Goal: Find specific page/section: Find specific page/section

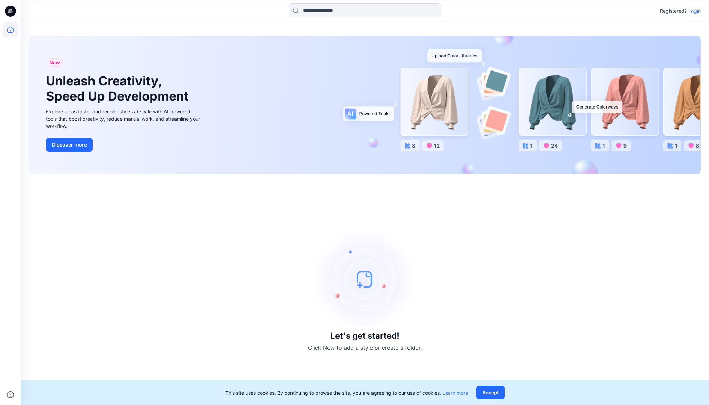
click at [694, 12] on p "Login" at bounding box center [694, 11] width 12 height 7
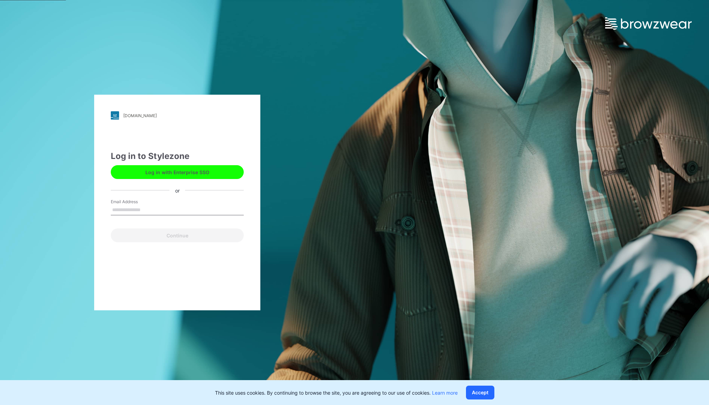
click at [139, 208] on input "Email Address" at bounding box center [177, 210] width 133 height 10
type input "**********"
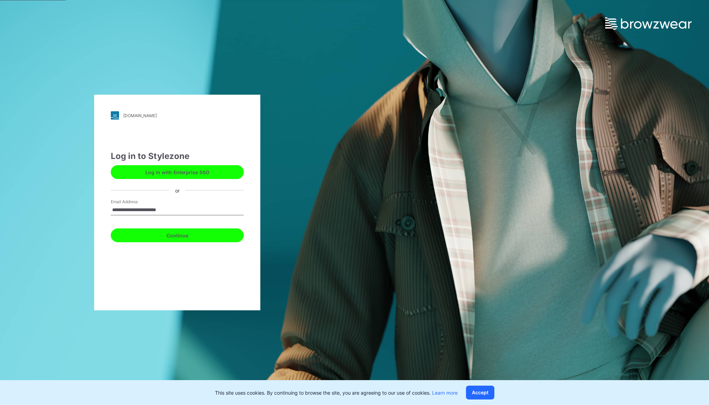
click at [171, 233] on button "Continue" at bounding box center [177, 236] width 133 height 14
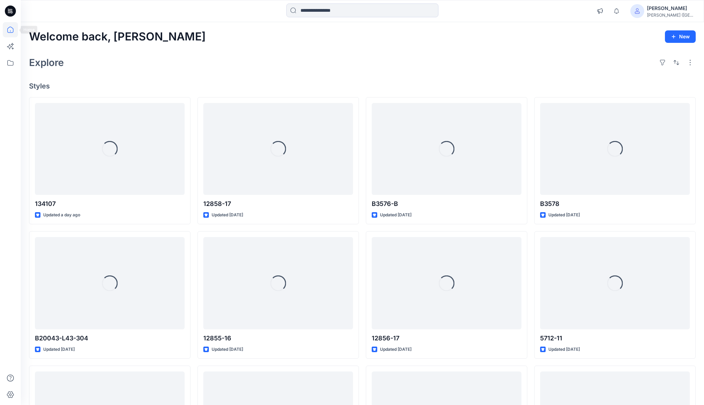
click at [15, 30] on icon at bounding box center [10, 29] width 15 height 15
click at [8, 64] on icon at bounding box center [10, 62] width 15 height 15
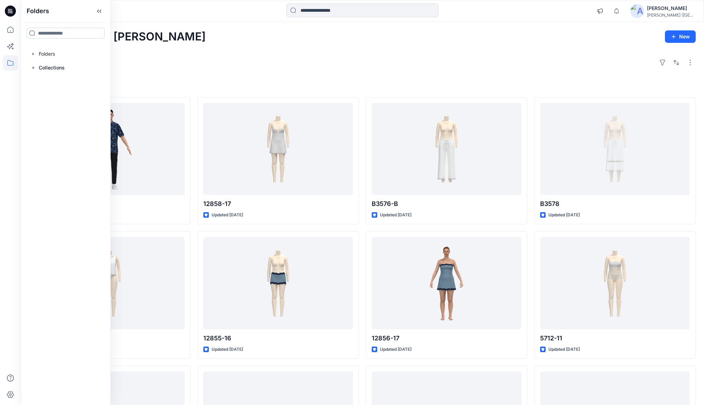
click at [64, 32] on input at bounding box center [66, 33] width 78 height 11
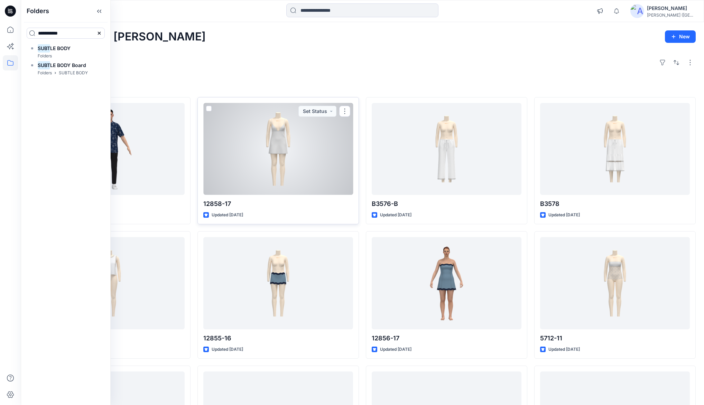
type input "**********"
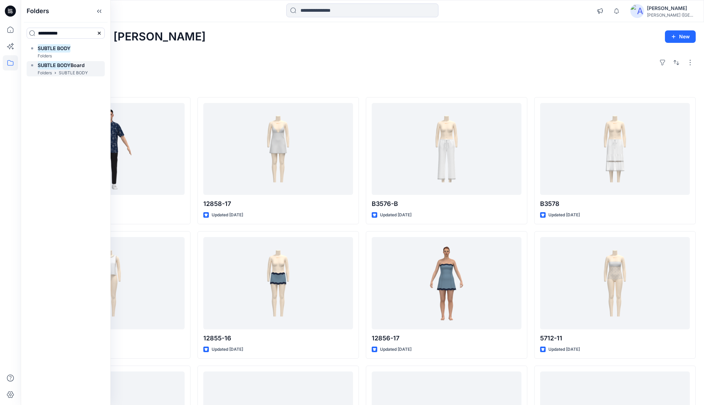
click at [93, 71] on div "SUBTLE BODY Board Folders SUBTLE BODY" at bounding box center [66, 69] width 78 height 16
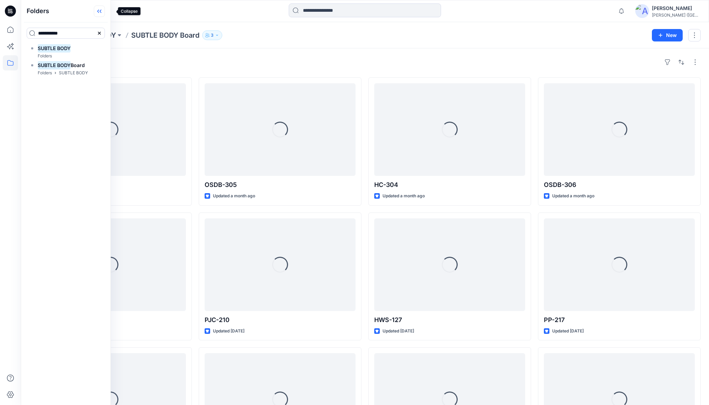
click at [105, 13] on icon at bounding box center [99, 11] width 11 height 11
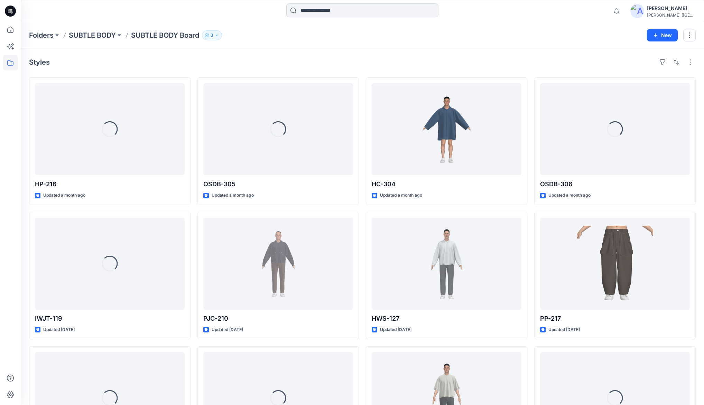
click at [330, 8] on input at bounding box center [362, 10] width 152 height 14
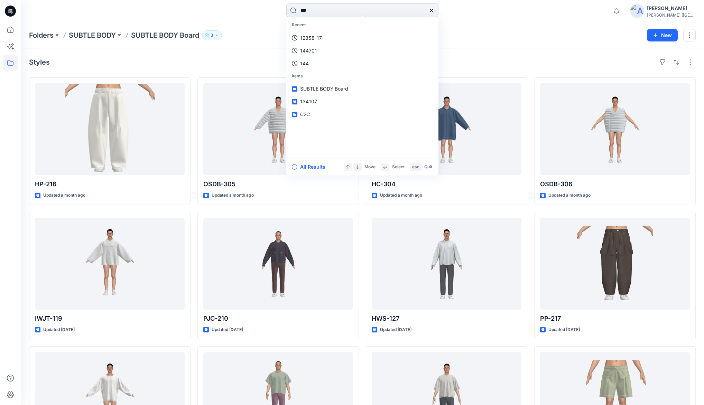
type input "***"
click at [319, 75] on span "1 revised" at bounding box center [327, 76] width 20 height 6
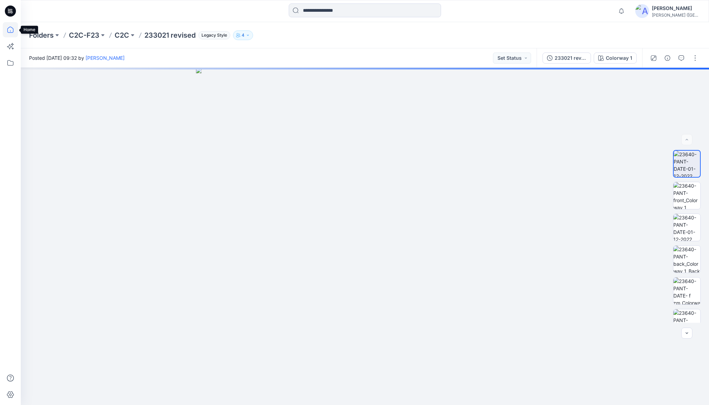
click at [6, 28] on icon at bounding box center [10, 29] width 15 height 15
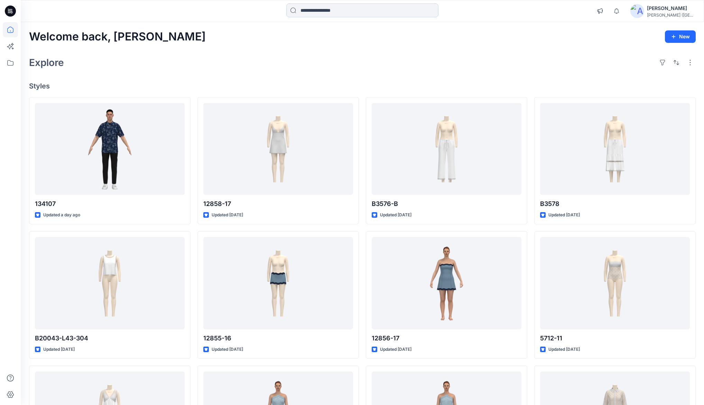
click at [325, 7] on input at bounding box center [362, 10] width 152 height 14
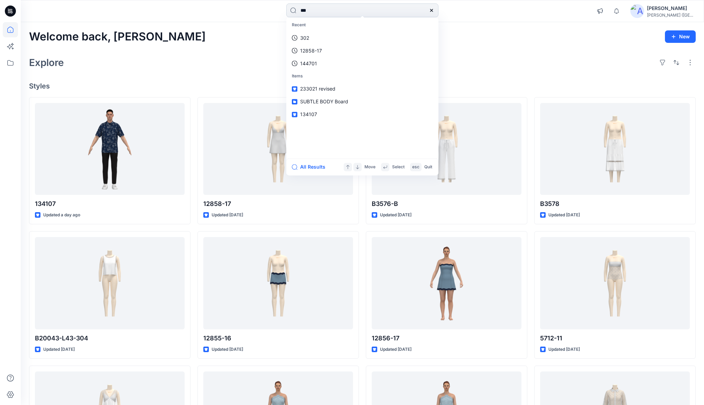
type input "***"
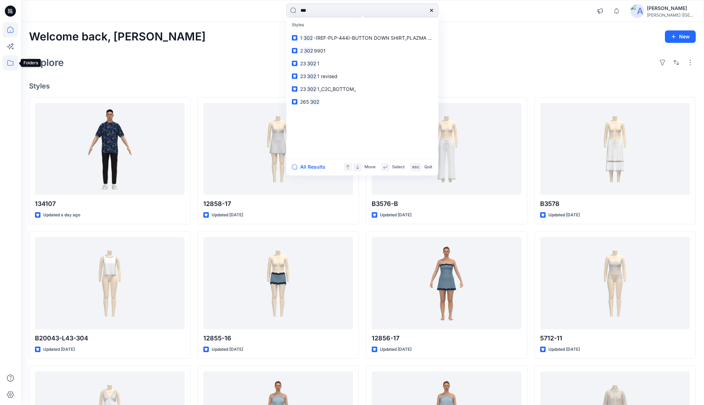
click at [11, 66] on icon at bounding box center [10, 62] width 15 height 15
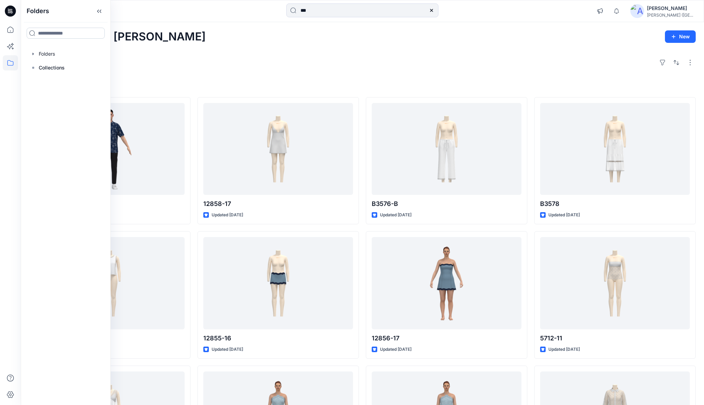
click at [61, 31] on input at bounding box center [66, 33] width 78 height 11
type input "**********"
click at [68, 72] on p "SUBTLE BODY" at bounding box center [73, 73] width 29 height 7
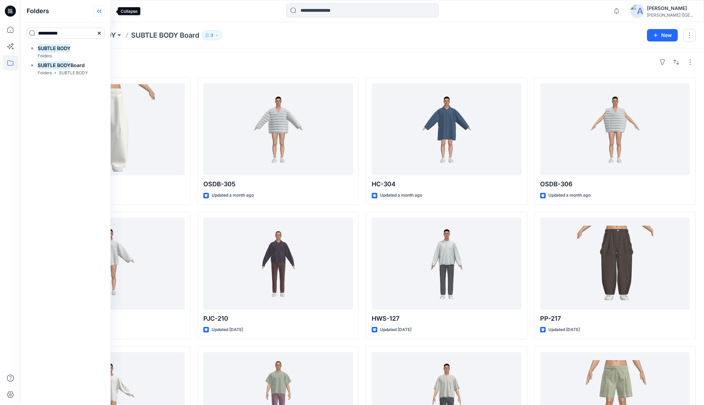
click at [105, 13] on icon at bounding box center [99, 11] width 11 height 11
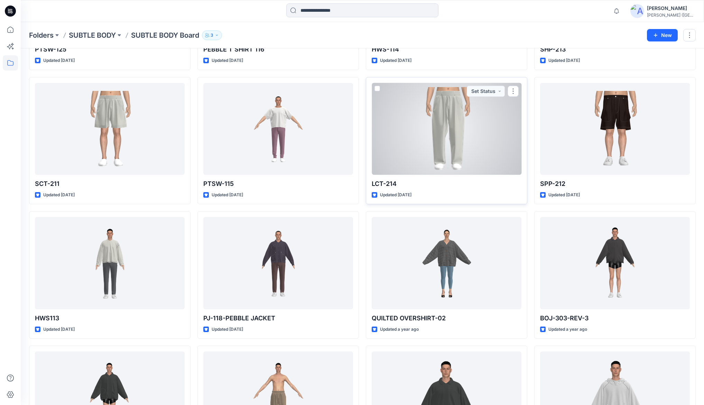
scroll to position [406, 0]
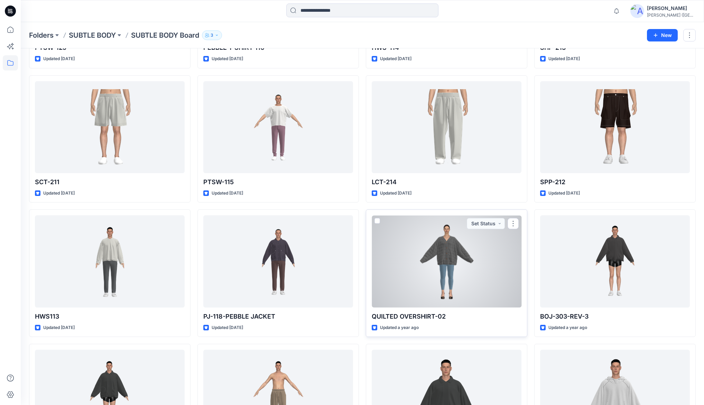
click at [448, 270] on div at bounding box center [447, 262] width 150 height 92
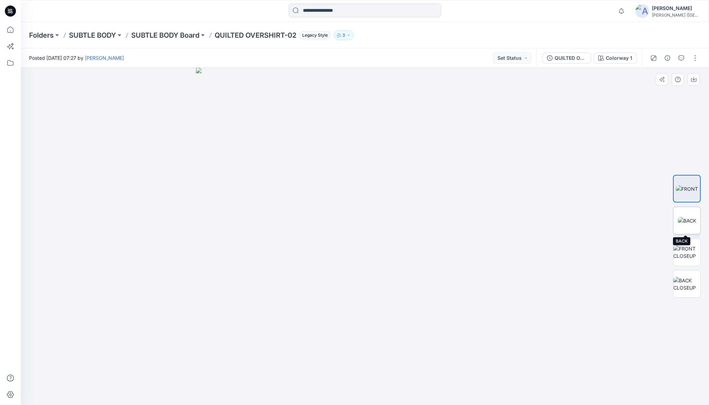
click at [690, 220] on img at bounding box center [686, 220] width 18 height 7
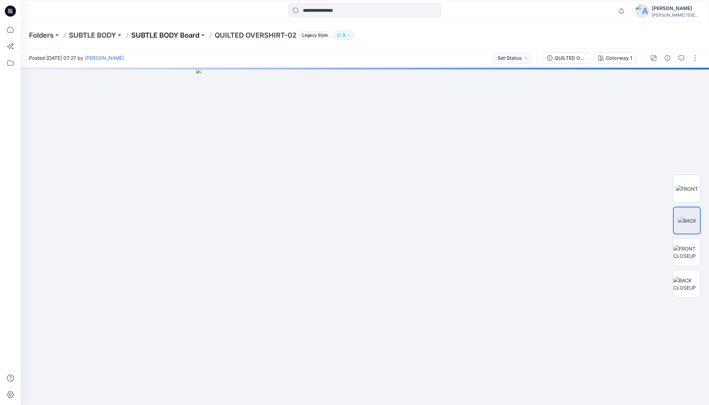
click at [169, 32] on p "SUBTLE BODY Board" at bounding box center [165, 35] width 68 height 10
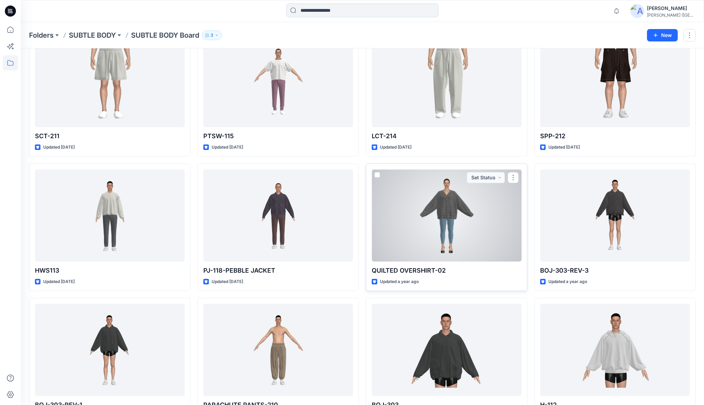
scroll to position [471, 0]
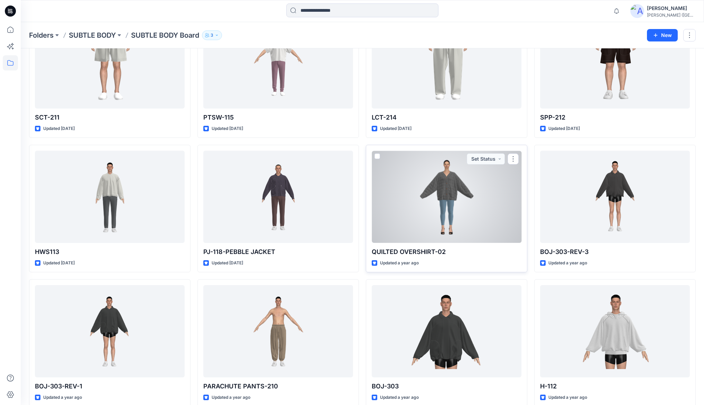
click at [437, 203] on div at bounding box center [447, 197] width 150 height 92
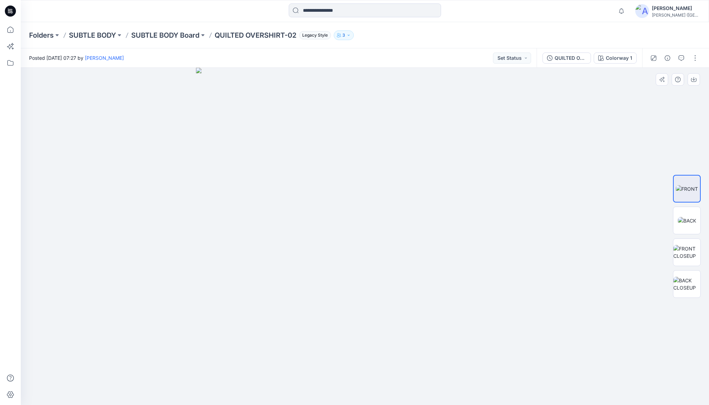
click at [423, 106] on img at bounding box center [365, 237] width 338 height 338
click at [436, 95] on img at bounding box center [365, 237] width 338 height 338
click at [436, 103] on img at bounding box center [365, 237] width 338 height 338
click at [443, 117] on img at bounding box center [365, 237] width 338 height 338
click at [239, 106] on img at bounding box center [365, 237] width 338 height 338
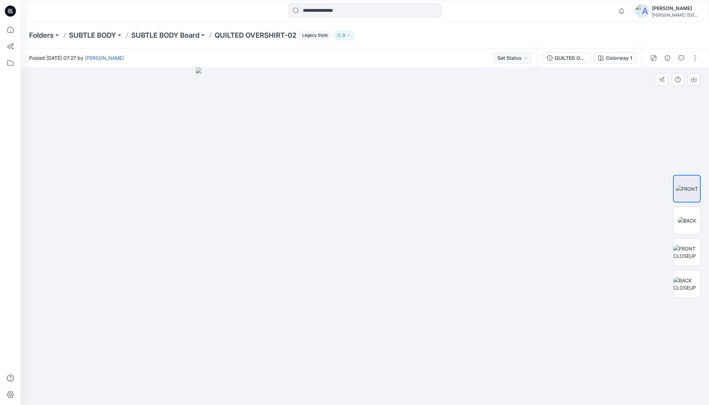
click at [254, 107] on img at bounding box center [365, 237] width 338 height 338
click at [685, 225] on img at bounding box center [686, 220] width 18 height 7
click at [683, 254] on img at bounding box center [686, 252] width 27 height 15
click at [504, 130] on img at bounding box center [365, 237] width 338 height 338
click at [180, 36] on p "SUBTLE BODY Board" at bounding box center [165, 35] width 68 height 10
